Goal: Information Seeking & Learning: Learn about a topic

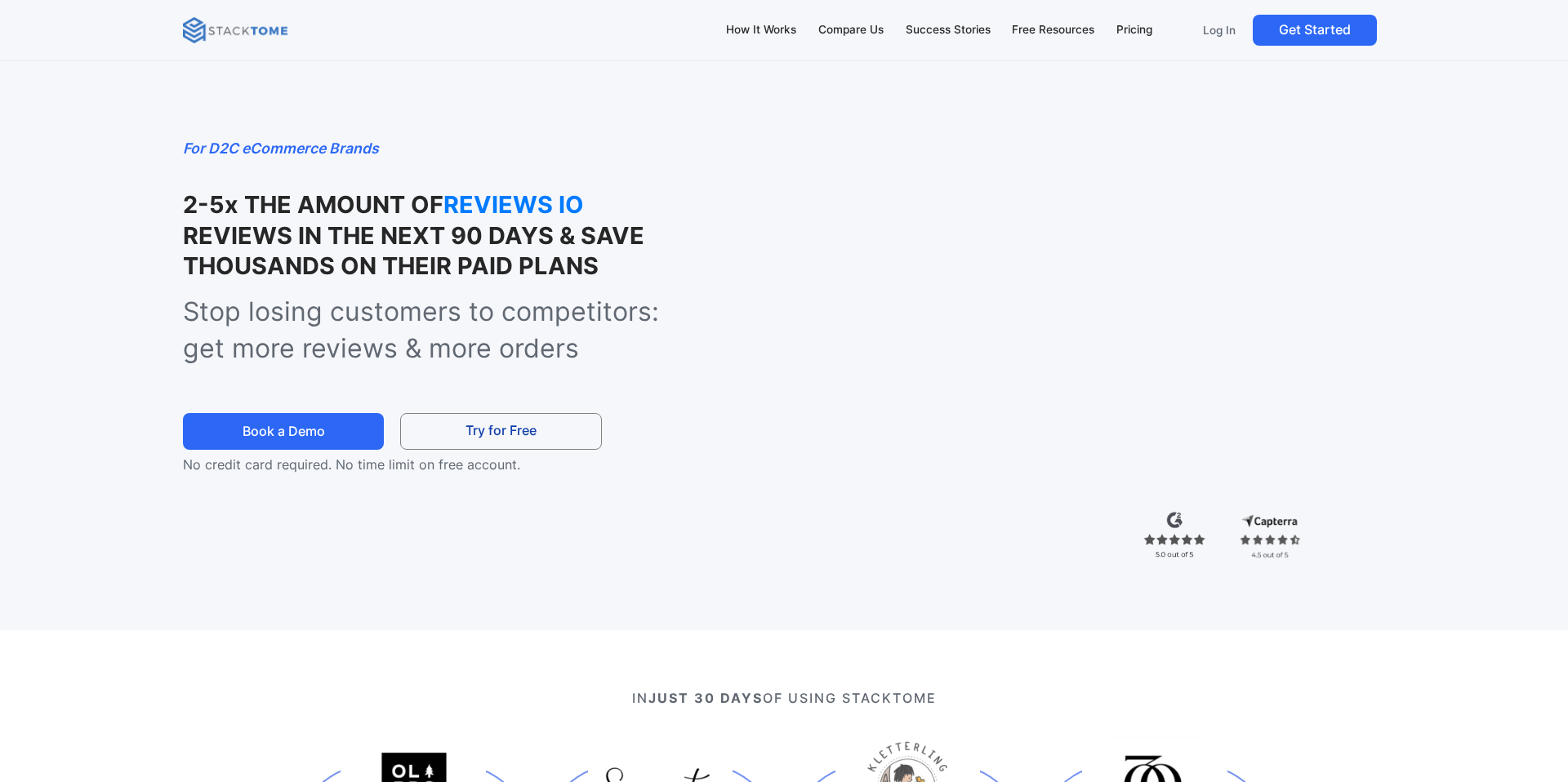
click at [1137, 27] on div "Pricing" at bounding box center [1135, 30] width 36 height 18
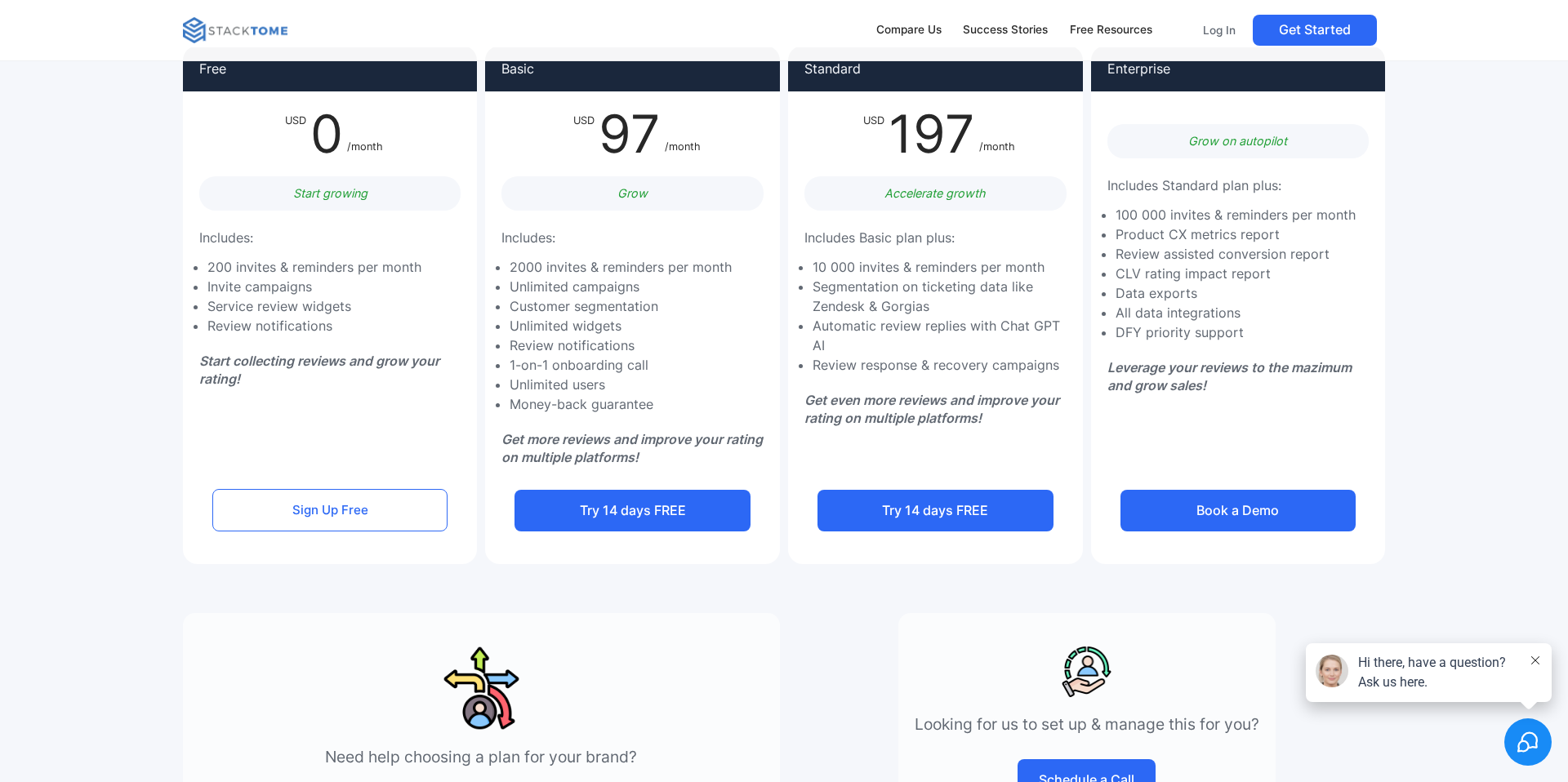
scroll to position [100, 0]
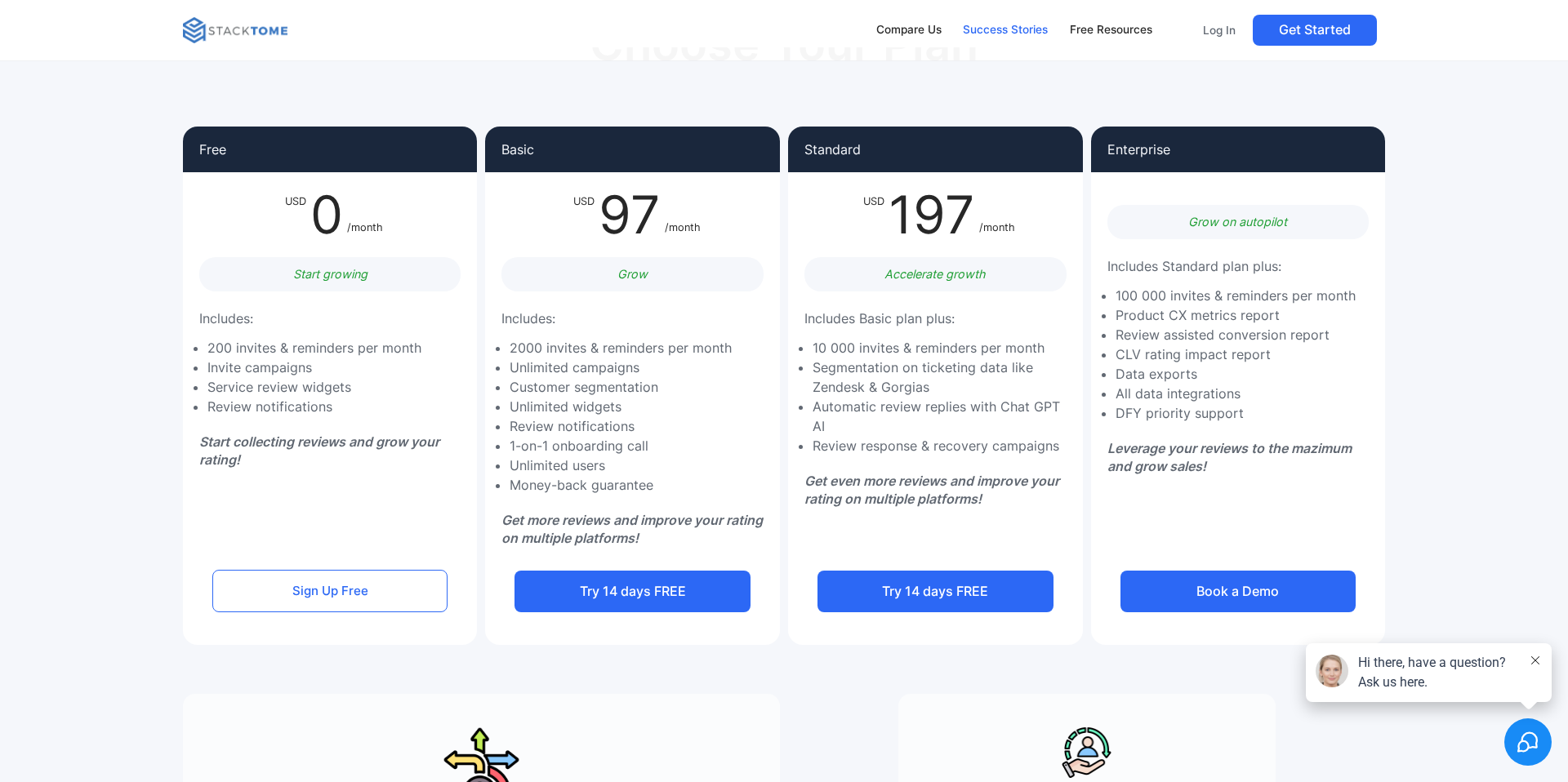
click at [1008, 33] on div "Success Stories" at bounding box center [1005, 30] width 85 height 18
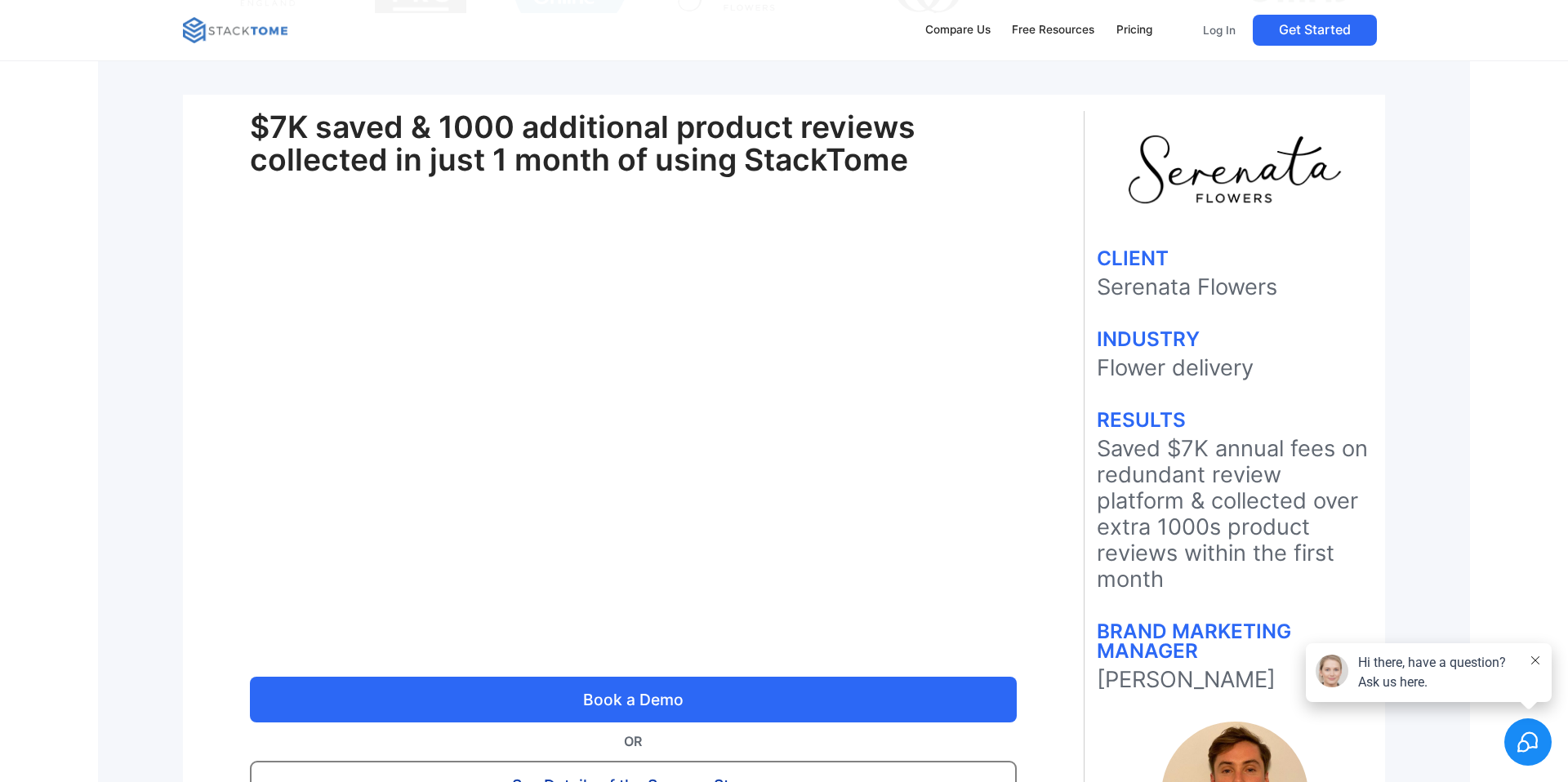
scroll to position [463, 0]
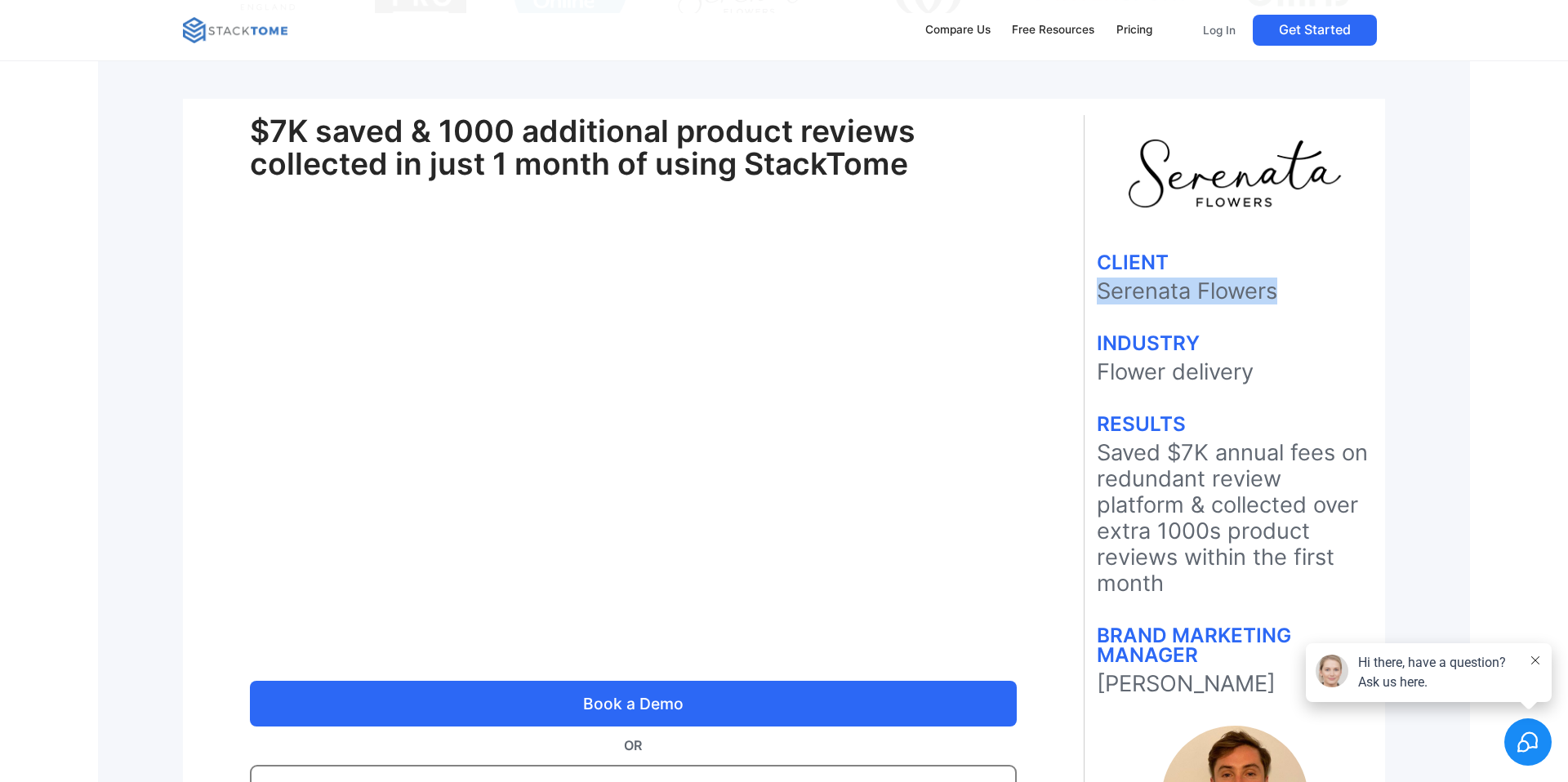
drag, startPoint x: 1095, startPoint y: 292, endPoint x: 1367, endPoint y: 292, distance: 272.0
click at [1368, 292] on div "CLIENT Serenata Flowers INDUSTRY Flower delivery RESULTS Saved $7K annual fees …" at bounding box center [1234, 516] width 300 height 762
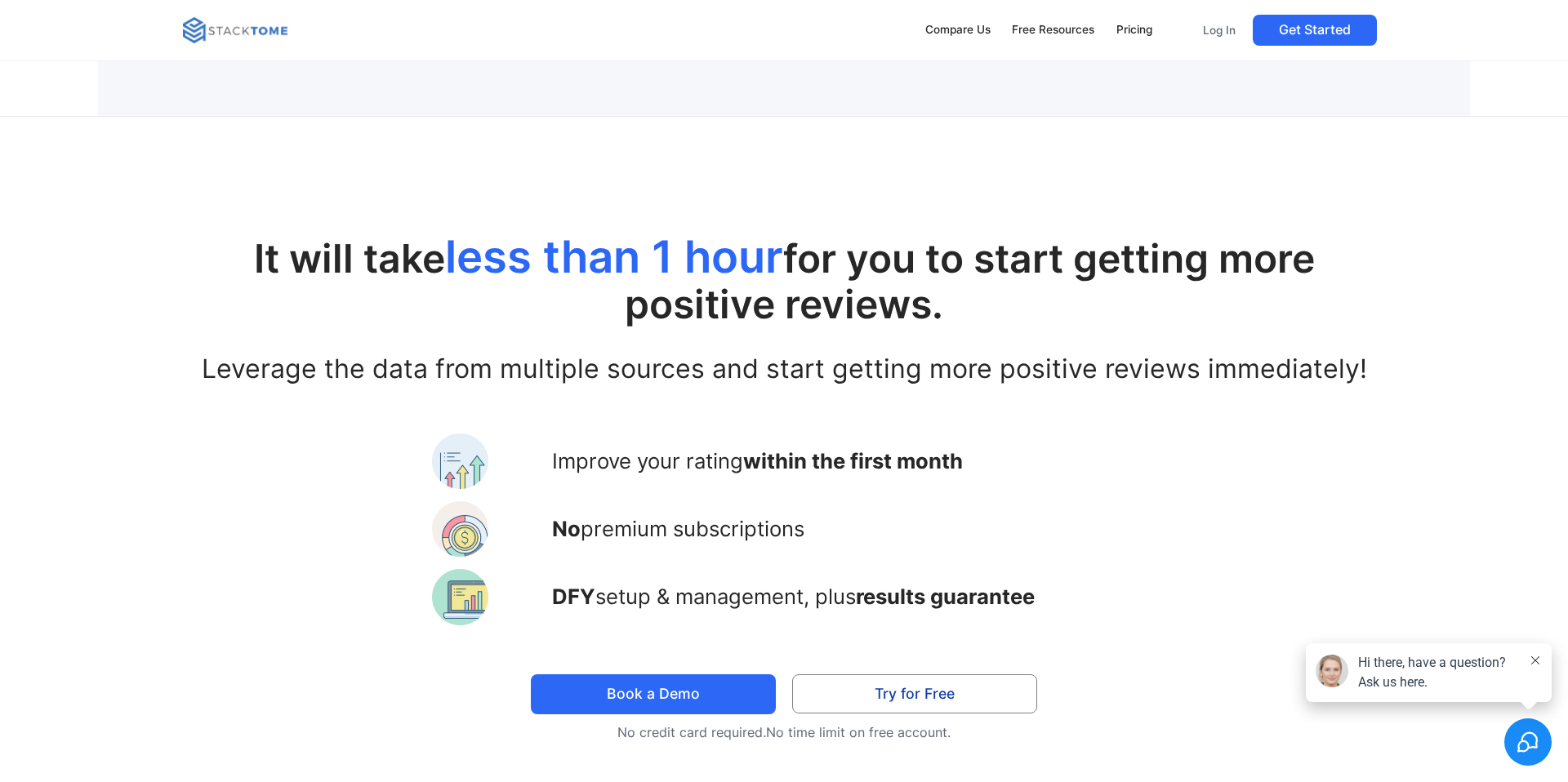
scroll to position [6215, 0]
